Goal: Communication & Community: Connect with others

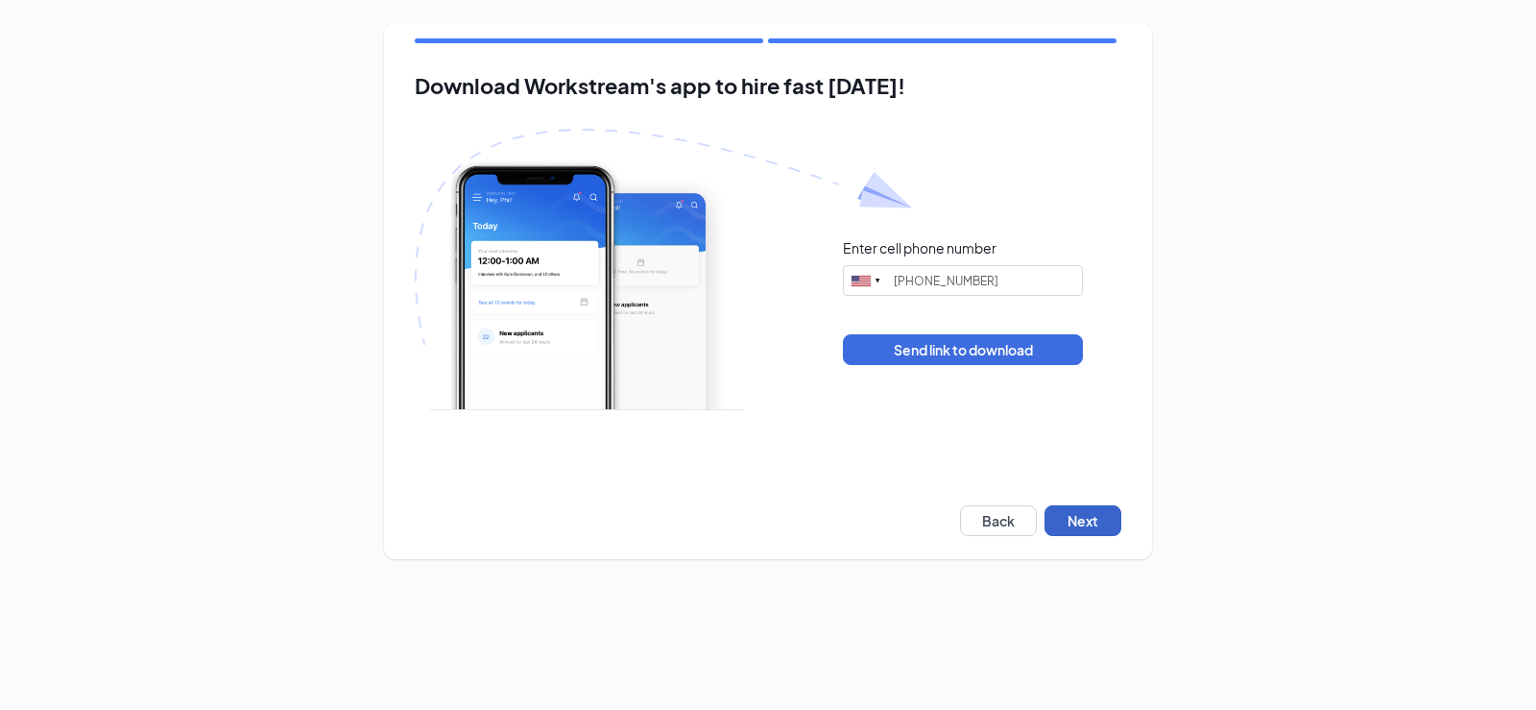
click at [1076, 525] on button "Next" at bounding box center [1083, 520] width 77 height 31
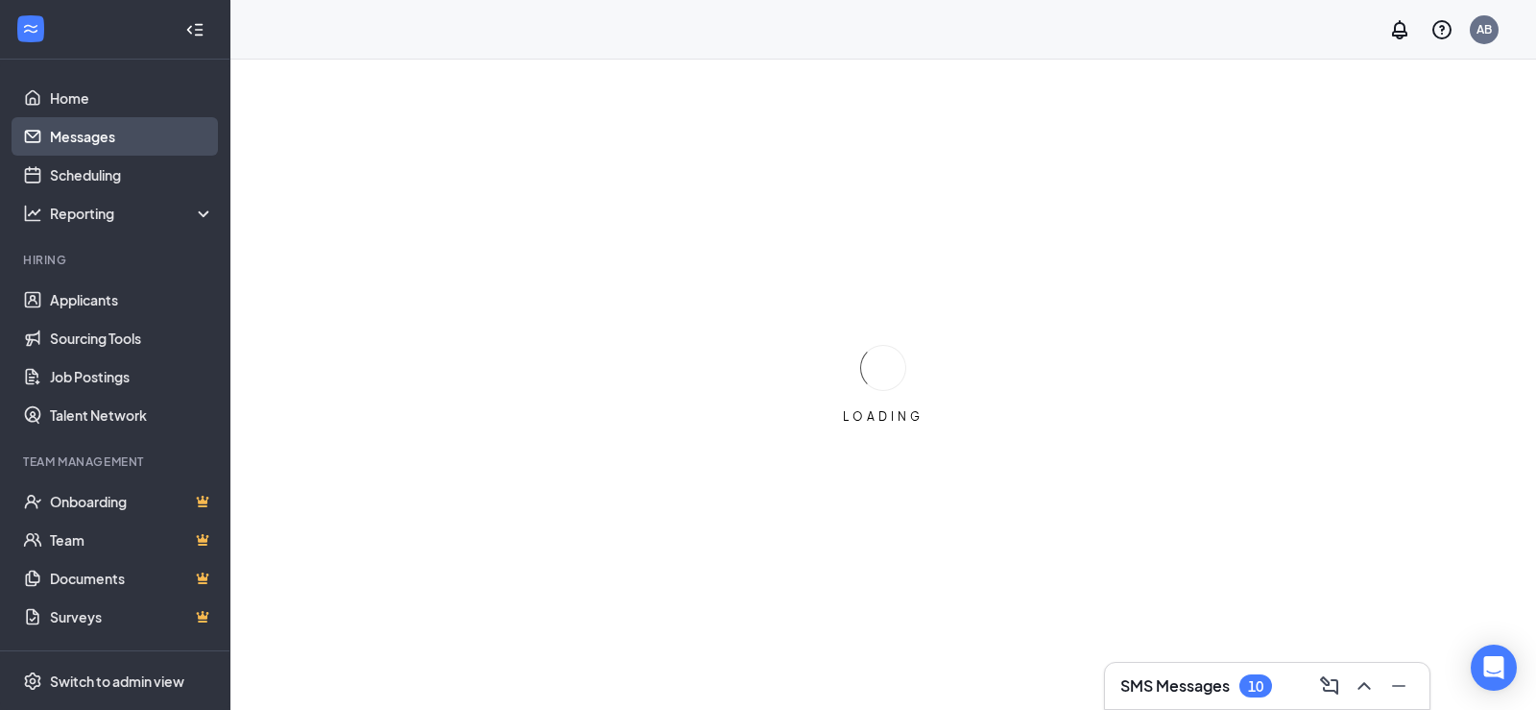
click at [146, 141] on link "Messages" at bounding box center [132, 136] width 164 height 38
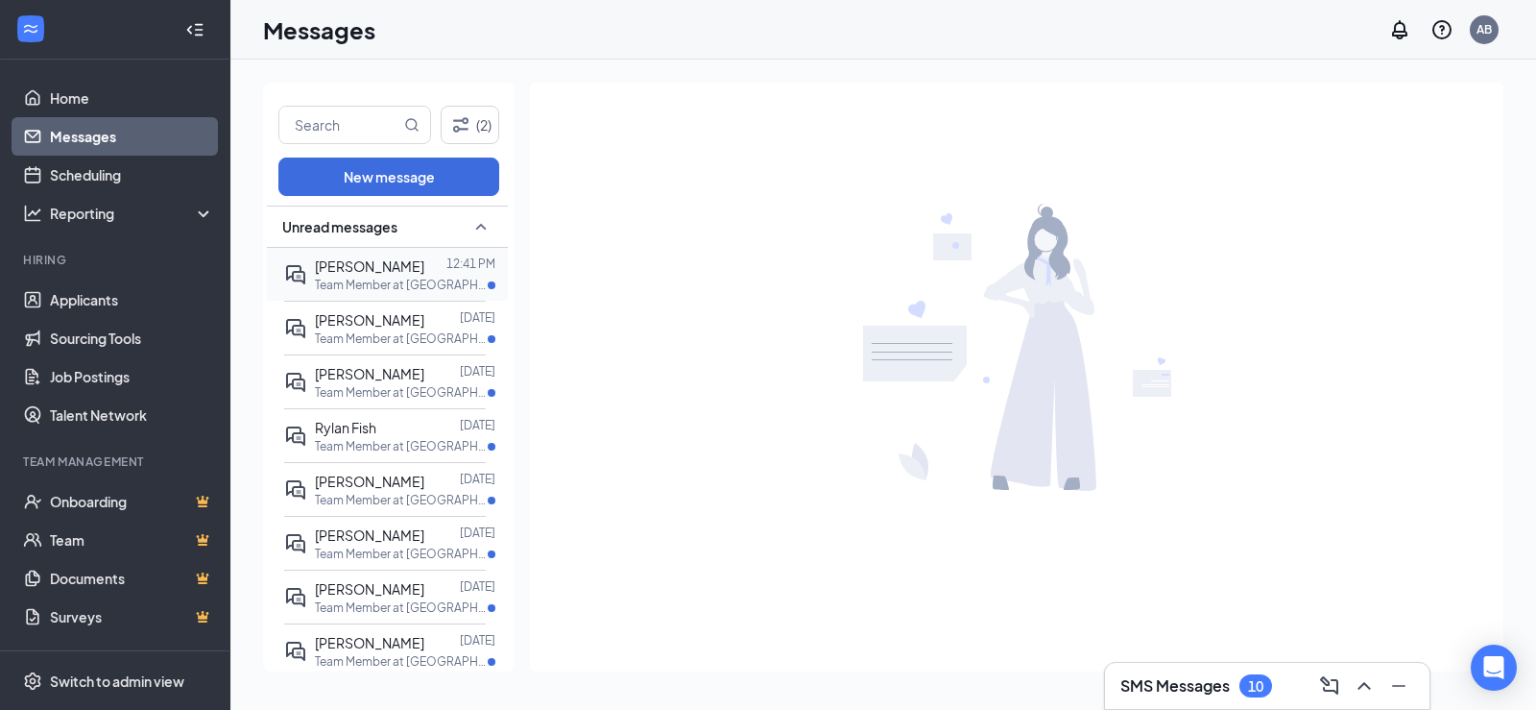
click at [378, 274] on span "[PERSON_NAME]" at bounding box center [369, 265] width 109 height 17
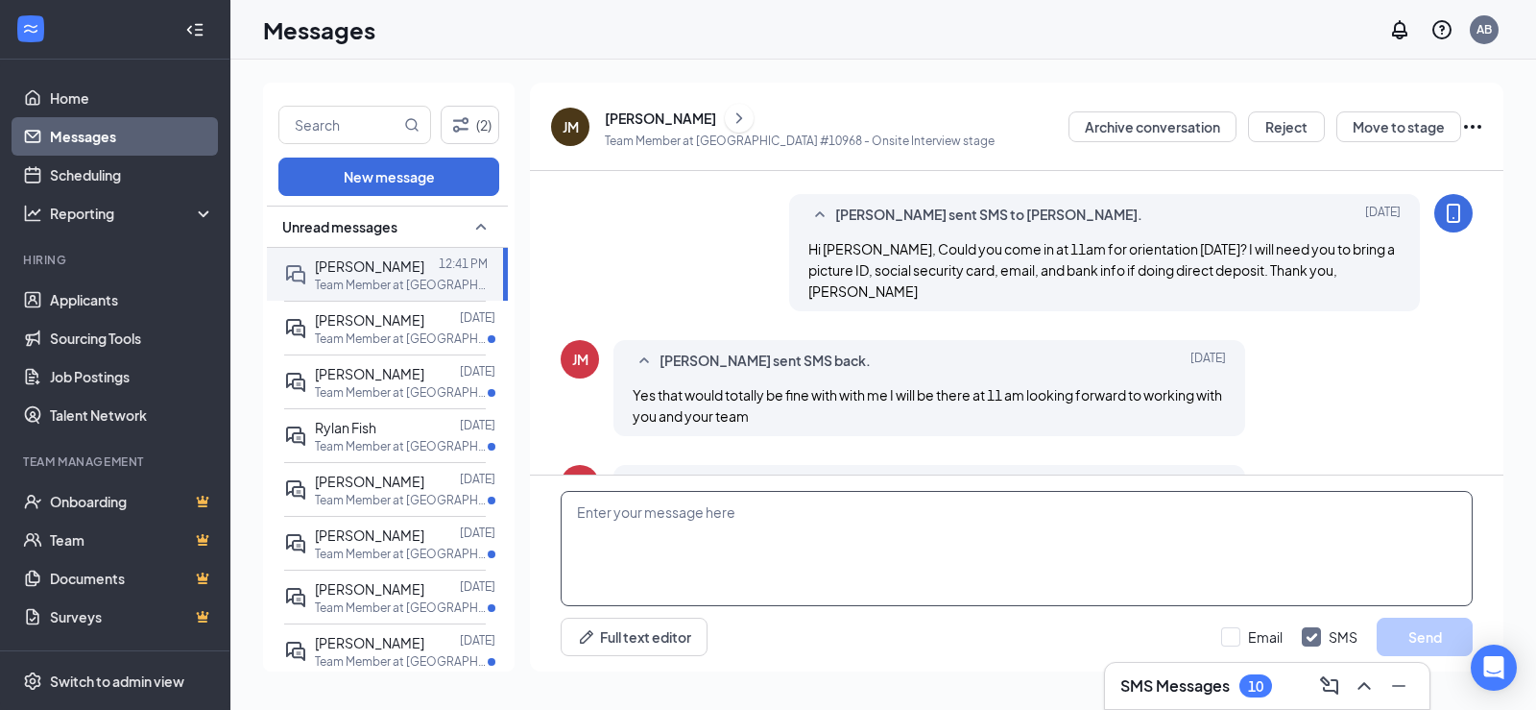
scroll to position [715, 0]
